Goal: Communication & Community: Answer question/provide support

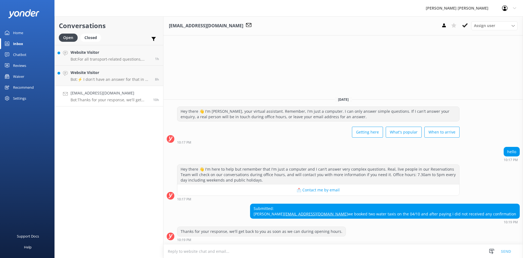
click at [271, 250] on textarea at bounding box center [344, 250] width 360 height 13
type textarea "email sent to client - [PERSON_NAME]"
click at [502, 250] on button "Send" at bounding box center [506, 251] width 20 height 14
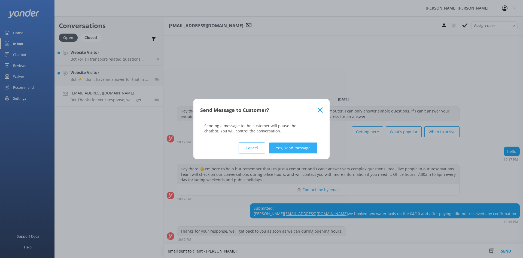
click at [292, 148] on button "Yes, send message" at bounding box center [293, 147] width 48 height 11
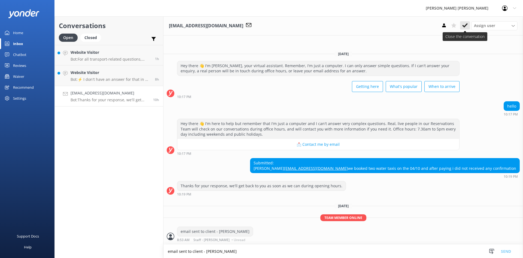
click at [466, 25] on icon at bounding box center [465, 25] width 5 height 5
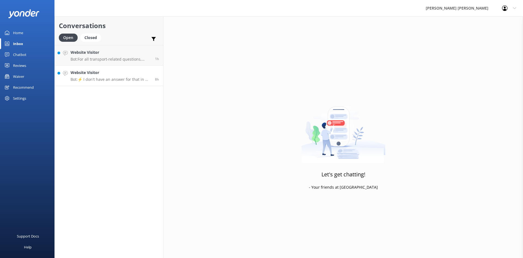
click at [130, 80] on p "Bot: ⚡ I don't have an answer for that in my knowledge base. Please try and rep…" at bounding box center [111, 79] width 80 height 5
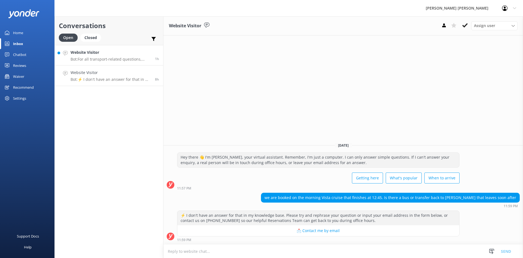
click at [124, 59] on p "Bot: For all transport-related questions, please contact our Reservations Team …" at bounding box center [111, 59] width 80 height 5
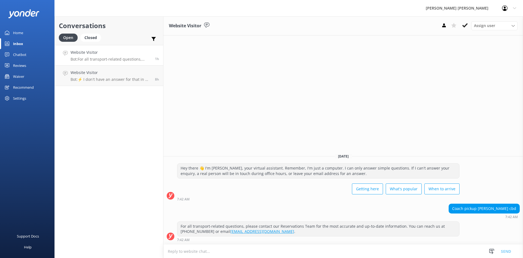
click at [306, 252] on textarea at bounding box center [344, 250] width 360 height 13
paste textarea "[URL][DOMAIN_NAME]"
click at [168, 251] on textarea "[URL][DOMAIN_NAME]" at bounding box center [344, 251] width 360 height 14
type textarea "we work with The Better Bus, you can see the schedule online here [URL][DOMAIN_…"
click at [509, 248] on button "Send" at bounding box center [506, 251] width 20 height 14
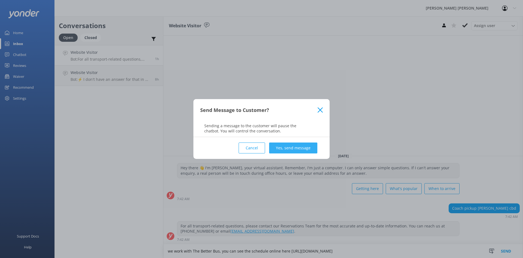
click at [285, 148] on button "Yes, send message" at bounding box center [293, 147] width 48 height 11
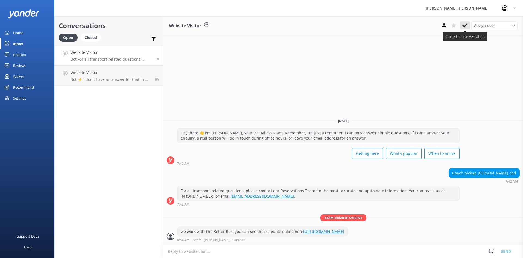
click at [464, 24] on icon at bounding box center [465, 25] width 5 height 5
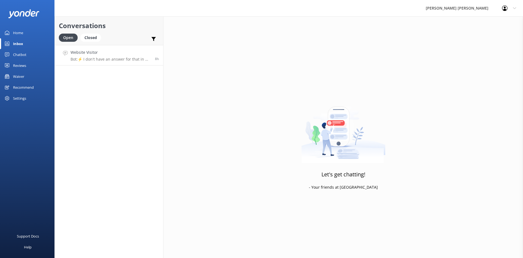
click at [114, 50] on h4 "Website Visitor" at bounding box center [111, 52] width 80 height 6
